Goal: Task Accomplishment & Management: Manage account settings

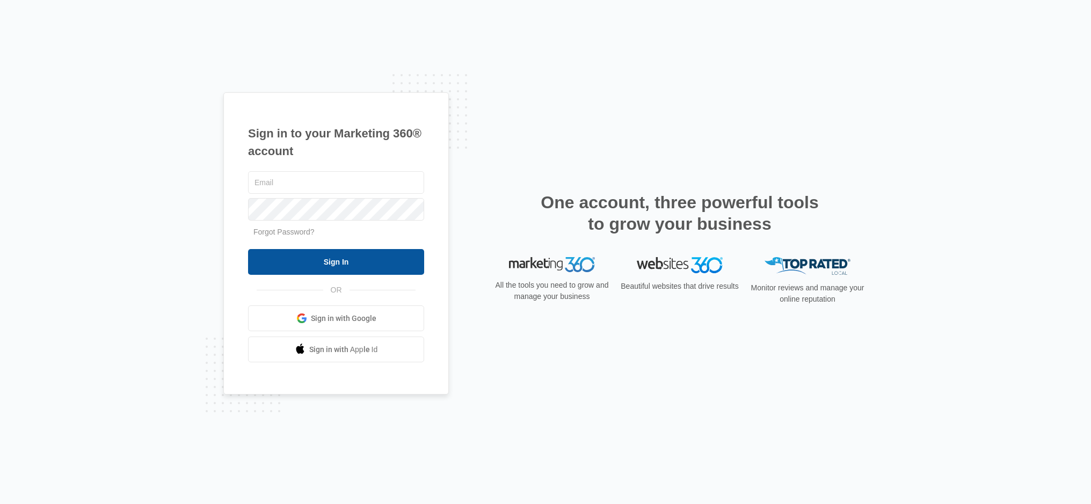
type input "[EMAIL_ADDRESS][DOMAIN_NAME]"
click at [330, 260] on input "Sign In" at bounding box center [336, 262] width 176 height 26
type input "[EMAIL_ADDRESS][DOMAIN_NAME]"
click at [375, 264] on input "Sign In" at bounding box center [336, 262] width 176 height 26
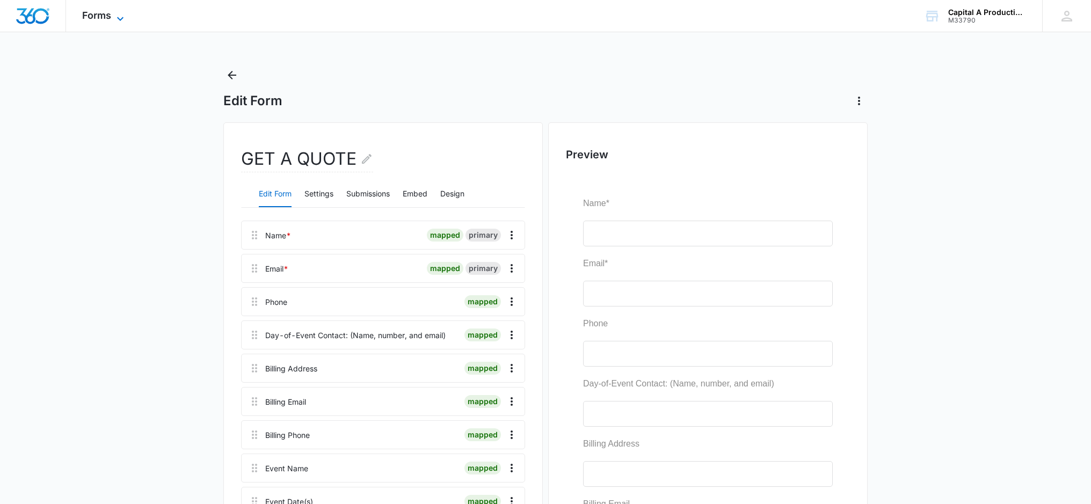
click at [93, 12] on span "Forms" at bounding box center [96, 15] width 29 height 11
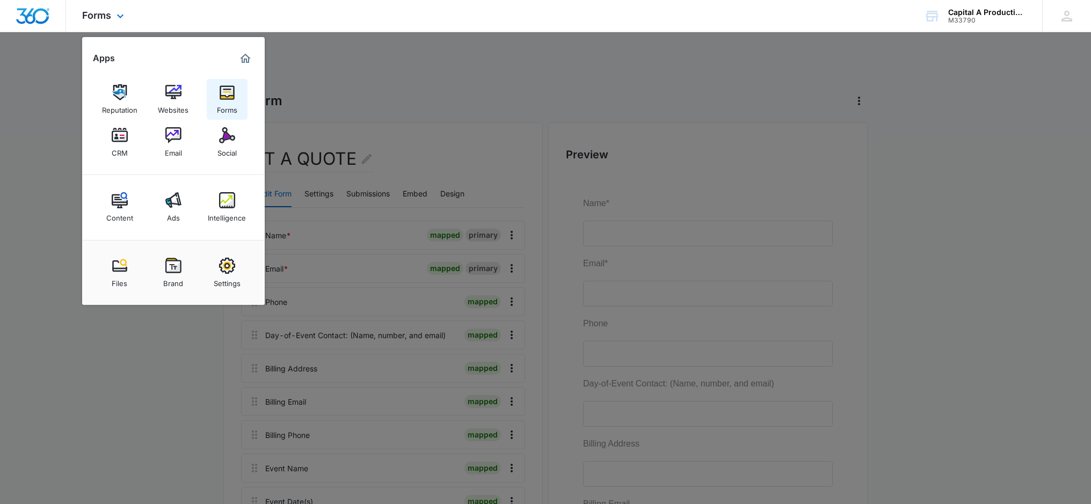
click at [227, 96] on img at bounding box center [227, 92] width 16 height 16
